Goal: Transaction & Acquisition: Purchase product/service

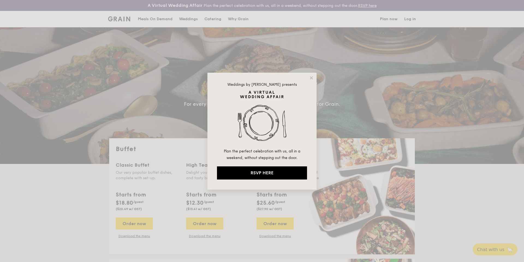
select select
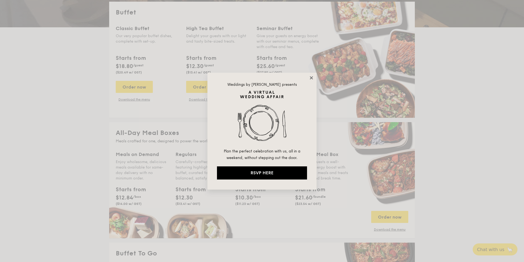
click at [313, 78] on icon at bounding box center [311, 77] width 5 height 5
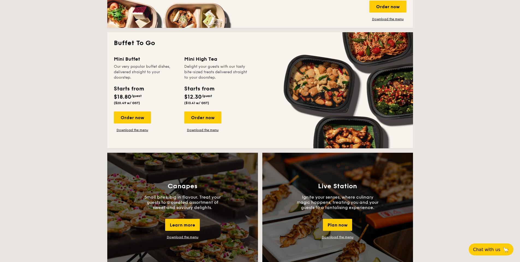
scroll to position [355, 0]
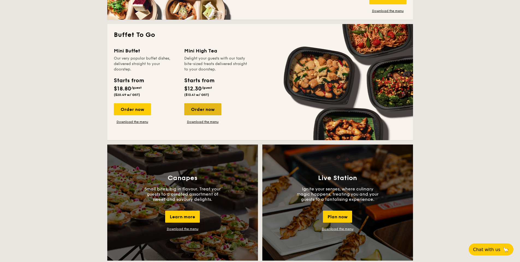
click at [204, 106] on div "Order now" at bounding box center [202, 109] width 37 height 12
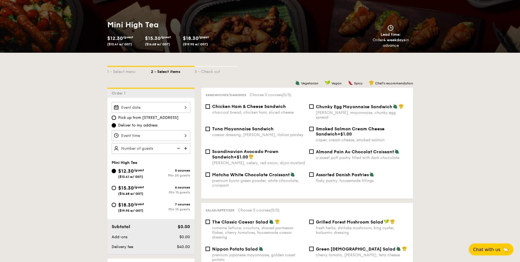
scroll to position [55, 0]
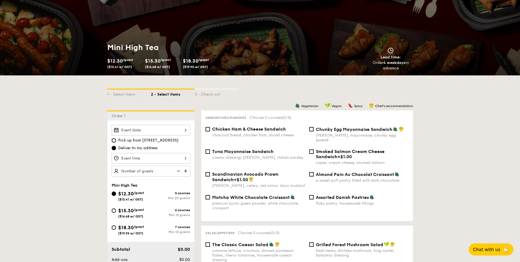
select select
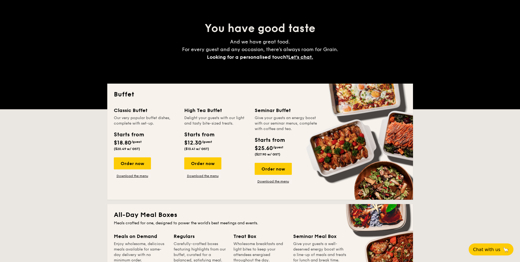
scroll to position [842, 0]
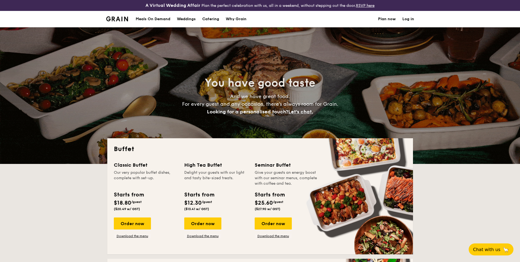
select select
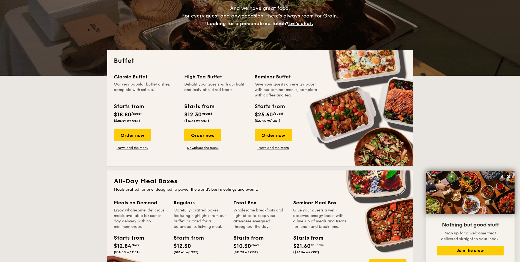
scroll to position [82, 0]
